Goal: Navigation & Orientation: Go to known website

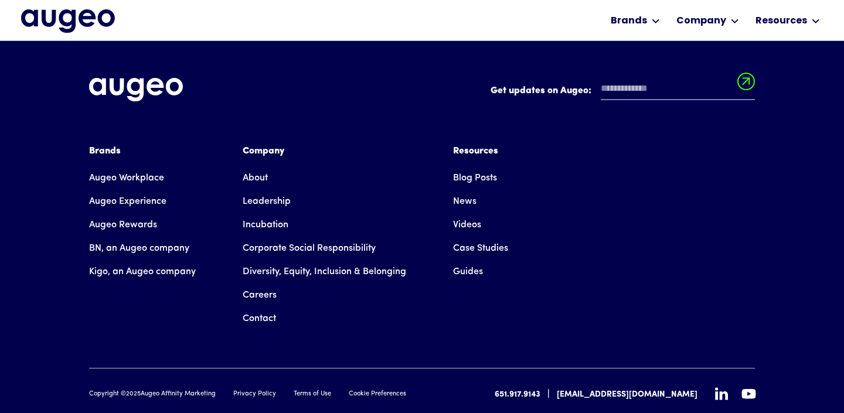
scroll to position [2668, 0]
